Goal: Information Seeking & Learning: Learn about a topic

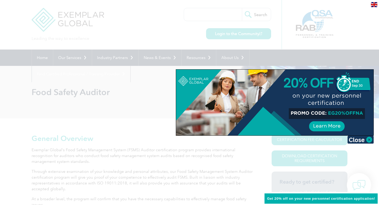
click at [274, 56] on div at bounding box center [189, 102] width 379 height 205
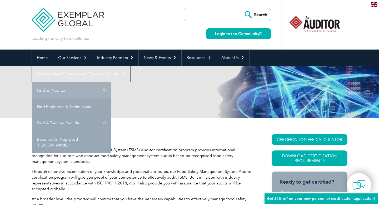
click at [111, 82] on link "Find an Auditor" at bounding box center [71, 90] width 79 height 16
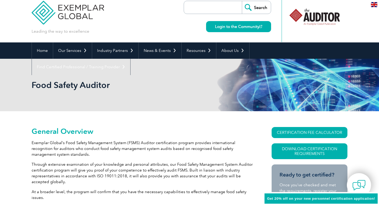
scroll to position [8, 0]
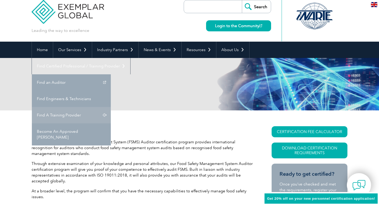
click at [111, 107] on link "Find A Training Provider" at bounding box center [71, 115] width 79 height 16
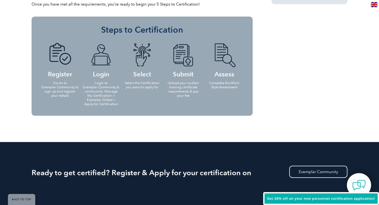
scroll to position [471, 0]
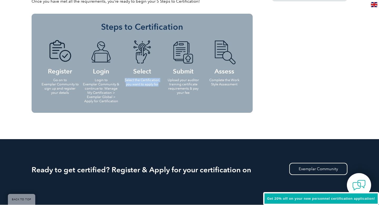
drag, startPoint x: 124, startPoint y: 79, endPoint x: 161, endPoint y: 85, distance: 37.3
click at [161, 85] on li "Select Select the Certification you want to apply for" at bounding box center [141, 63] width 41 height 56
drag, startPoint x: 168, startPoint y: 79, endPoint x: 197, endPoint y: 94, distance: 32.7
click at [197, 94] on p "Upload your auditor training certificate requirements & pay your fee" at bounding box center [183, 86] width 38 height 17
drag, startPoint x: 208, startPoint y: 79, endPoint x: 238, endPoint y: 84, distance: 30.4
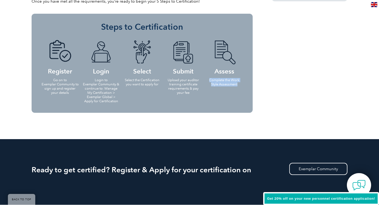
click at [238, 84] on p "Complete the Work Style Assessment" at bounding box center [224, 82] width 38 height 8
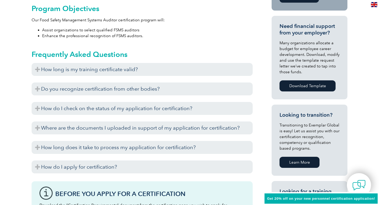
scroll to position [0, 0]
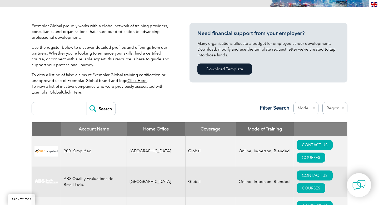
scroll to position [110, 0]
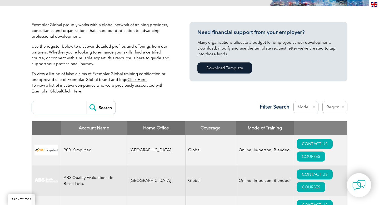
click at [314, 105] on select "Mode Online In-person Blended" at bounding box center [305, 107] width 25 height 12
click at [341, 105] on select "Region Australia Bahrain Bangladesh Brazil Canada Colombia Dominican Republic E…" at bounding box center [334, 107] width 25 height 12
select select "India"
click at [322, 101] on select "Region Australia Bahrain Bangladesh Brazil Canada Colombia Dominican Republic E…" at bounding box center [334, 107] width 25 height 12
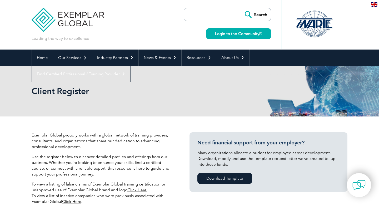
select select "[GEOGRAPHIC_DATA]"
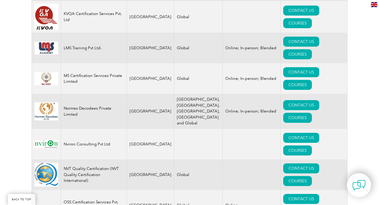
scroll to position [794, 0]
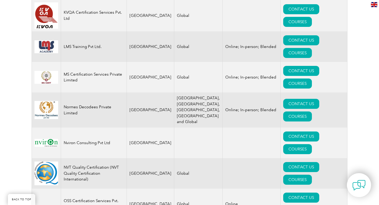
drag, startPoint x: 64, startPoint y: 89, endPoint x: 114, endPoint y: 89, distance: 50.2
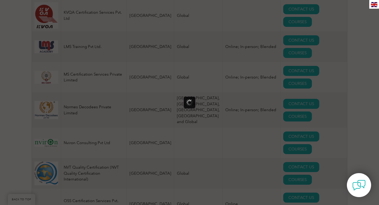
scroll to position [0, 0]
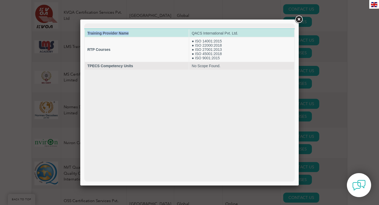
drag, startPoint x: 86, startPoint y: 32, endPoint x: 138, endPoint y: 33, distance: 52.1
click at [138, 33] on td "Training Provider Name" at bounding box center [137, 32] width 104 height 7
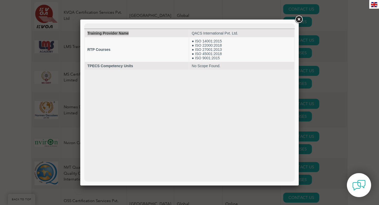
click at [302, 18] on link at bounding box center [298, 19] width 9 height 9
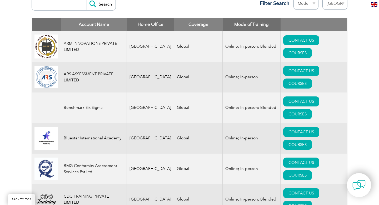
scroll to position [213, 0]
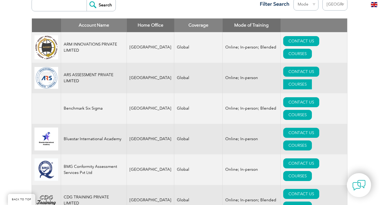
click at [312, 79] on link "COURSES" at bounding box center [297, 84] width 29 height 10
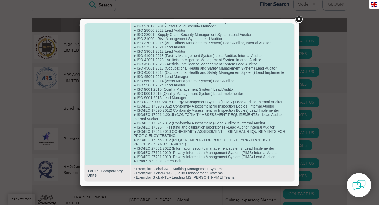
scroll to position [0, 0]
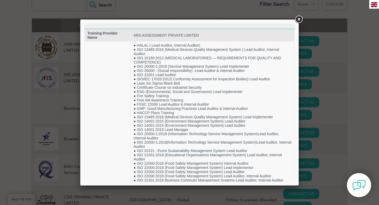
click at [299, 18] on link at bounding box center [298, 19] width 9 height 9
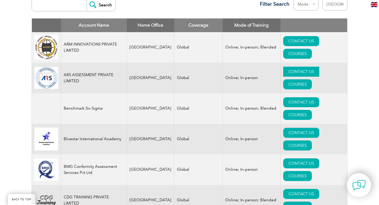
click at [283, 75] on link "CONTACT US" at bounding box center [301, 72] width 36 height 10
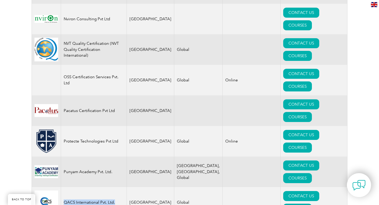
scroll to position [916, 0]
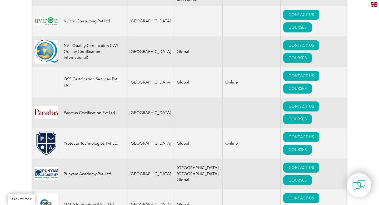
drag, startPoint x: 62, startPoint y: 106, endPoint x: 110, endPoint y: 107, distance: 47.6
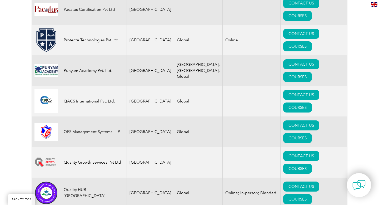
scroll to position [1020, 0]
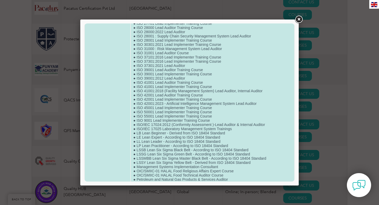
scroll to position [313, 0]
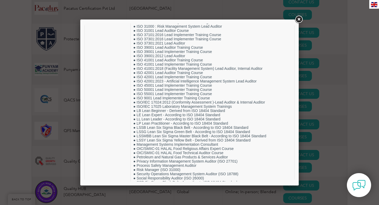
click at [301, 19] on link at bounding box center [298, 19] width 9 height 9
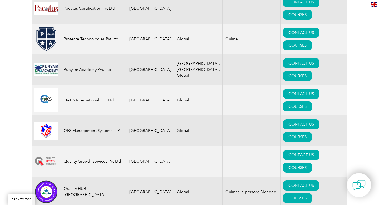
drag, startPoint x: 64, startPoint y: 109, endPoint x: 238, endPoint y: 116, distance: 174.5
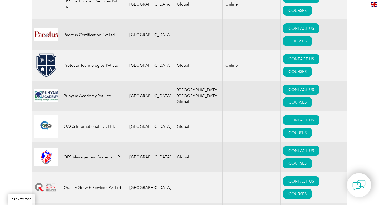
scroll to position [976, 0]
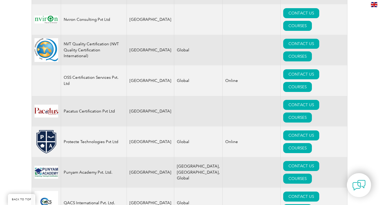
scroll to position [915, 0]
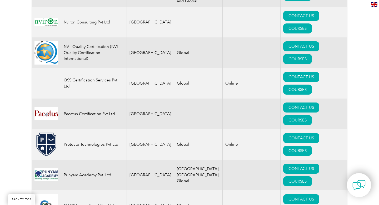
drag, startPoint x: 64, startPoint y: 62, endPoint x: 76, endPoint y: 65, distance: 12.6
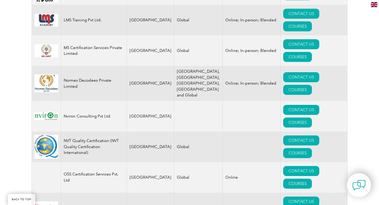
scroll to position [815, 0]
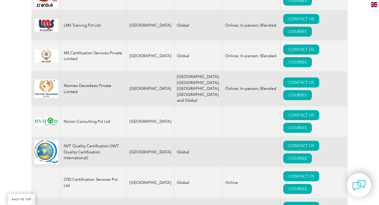
drag, startPoint x: 63, startPoint y: 66, endPoint x: 133, endPoint y: 68, distance: 69.5
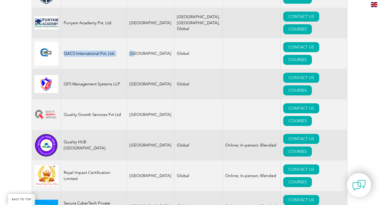
scroll to position [1067, 0]
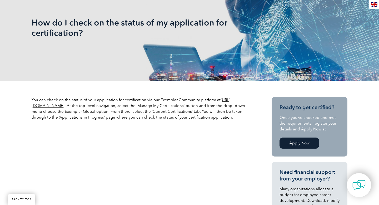
scroll to position [81, 0]
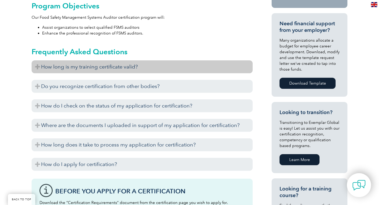
scroll to position [235, 0]
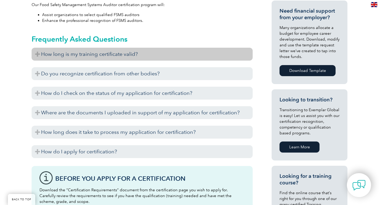
click at [53, 55] on h3 "How long is my training certificate valid?" at bounding box center [142, 54] width 221 height 13
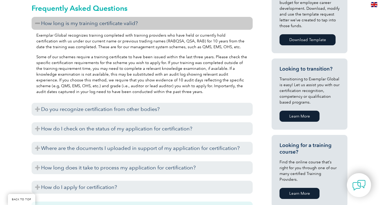
scroll to position [267, 0]
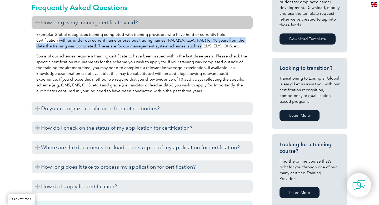
drag, startPoint x: 37, startPoint y: 40, endPoint x: 182, endPoint y: 45, distance: 144.7
click at [182, 45] on p "Exemplar Global recognizes training completed with training providers who have …" at bounding box center [141, 40] width 211 height 17
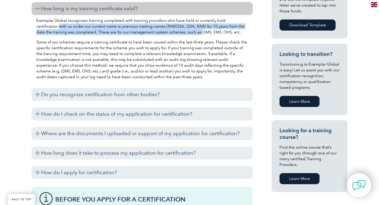
scroll to position [282, 0]
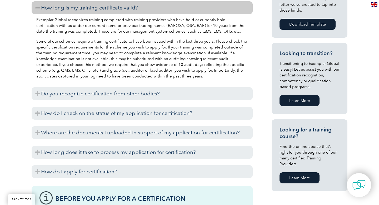
click at [196, 31] on p "Exemplar Global recognizes training completed with training providers who have …" at bounding box center [141, 25] width 211 height 17
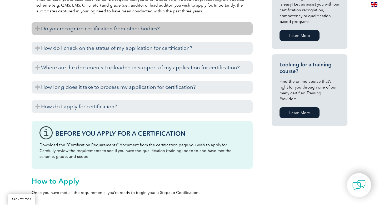
scroll to position [348, 0]
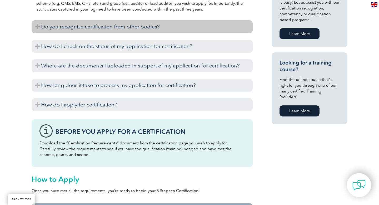
click at [71, 33] on h3 "Do you recognize certification from other bodies?" at bounding box center [142, 26] width 221 height 13
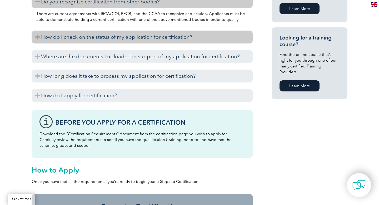
scroll to position [381, 0]
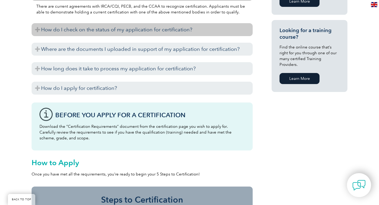
click at [79, 33] on h3 "How do I check on the status of my application for certification?" at bounding box center [142, 29] width 221 height 13
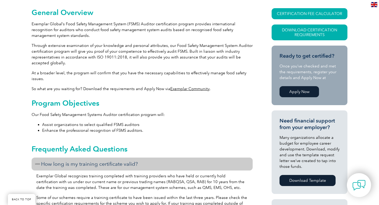
scroll to position [0, 0]
